Goal: Check status: Check status

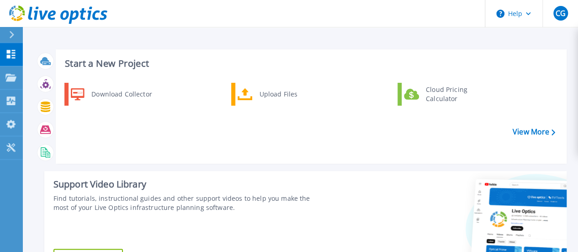
scroll to position [220, 0]
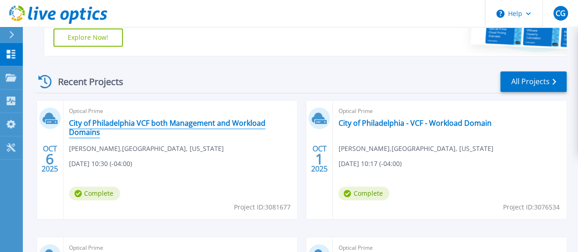
click at [108, 122] on link "City of Philadelphia VCF both Management and Workload Domains" at bounding box center [180, 127] width 223 height 18
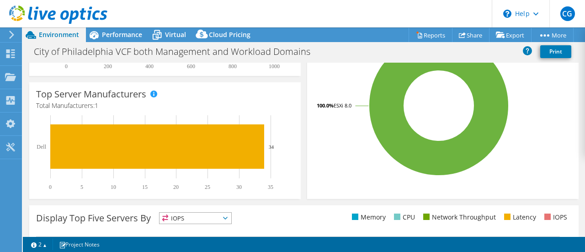
scroll to position [78, 0]
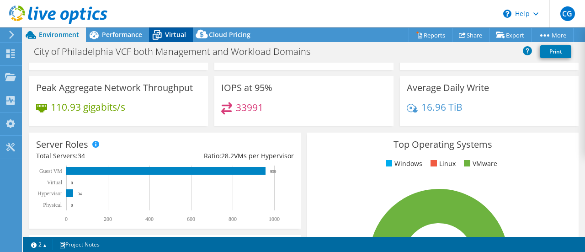
click at [173, 34] on span "Virtual" at bounding box center [175, 34] width 21 height 9
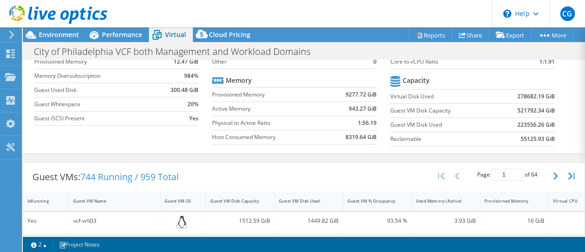
scroll to position [0, 0]
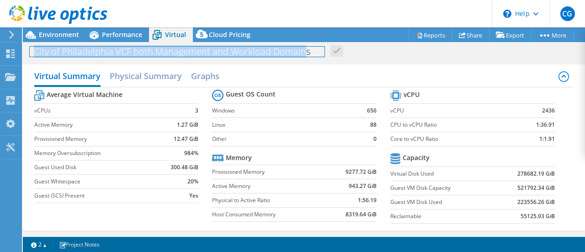
drag, startPoint x: 302, startPoint y: 52, endPoint x: 171, endPoint y: 39, distance: 132.1
click at [171, 39] on div "Project Actions Project Actions Reports Share Export vSAN ReadyNode Sizer" at bounding box center [304, 139] width 562 height 224
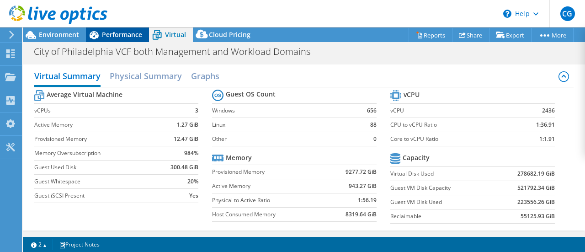
click at [133, 32] on span "Performance" at bounding box center [122, 34] width 40 height 9
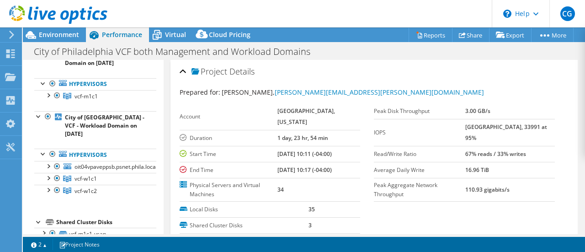
scroll to position [55, 0]
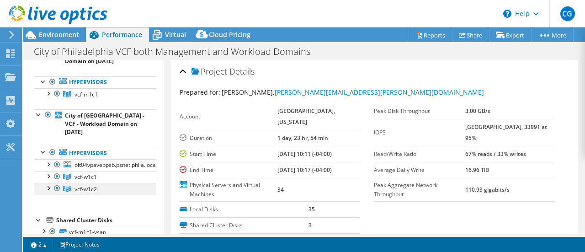
click at [46, 186] on div at bounding box center [47, 187] width 9 height 9
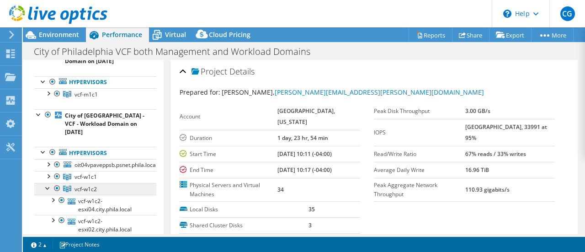
click at [90, 190] on span "vcf-w1c2" at bounding box center [85, 189] width 22 height 8
